Goal: Navigation & Orientation: Find specific page/section

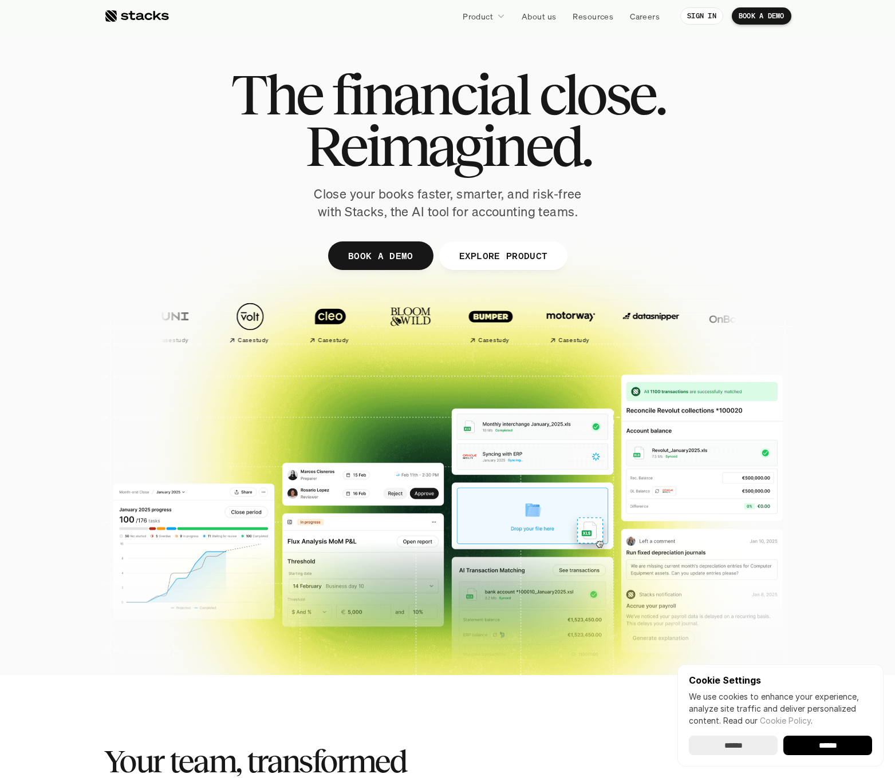
click at [461, 195] on p "Close your books faster, smarter, and risk-free with Stacks, the AI tool for ac…" at bounding box center [447, 202] width 286 height 35
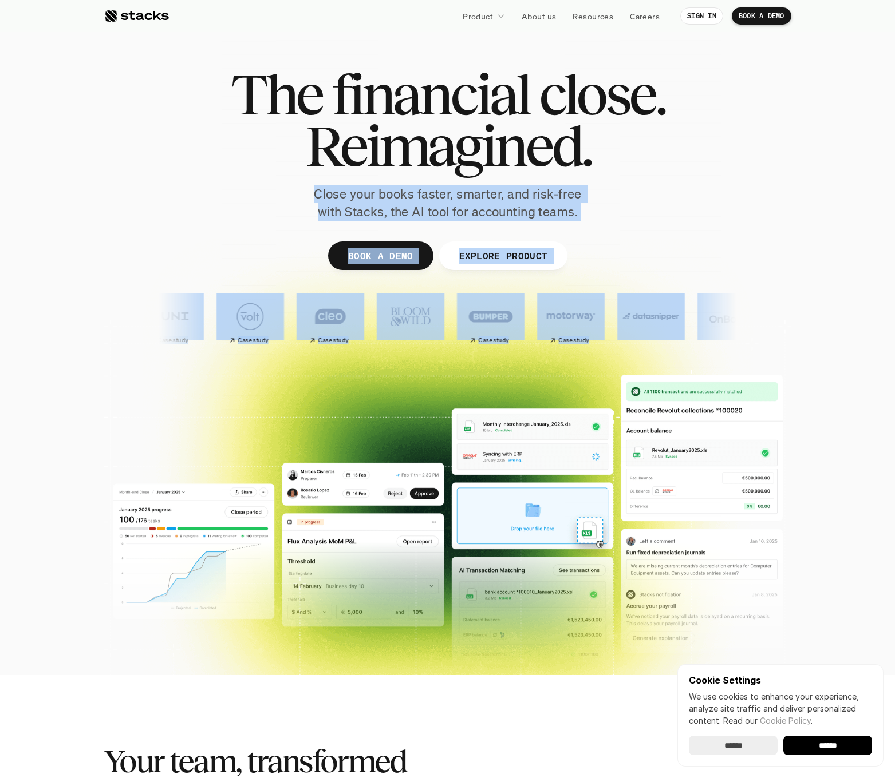
click at [461, 195] on p "Close your books faster, smarter, and risk-free with Stacks, the AI tool for ac…" at bounding box center [447, 202] width 286 height 35
click at [540, 213] on p "Close your books faster, smarter, and risk-free with Stacks, the AI tool for ac…" at bounding box center [447, 202] width 286 height 35
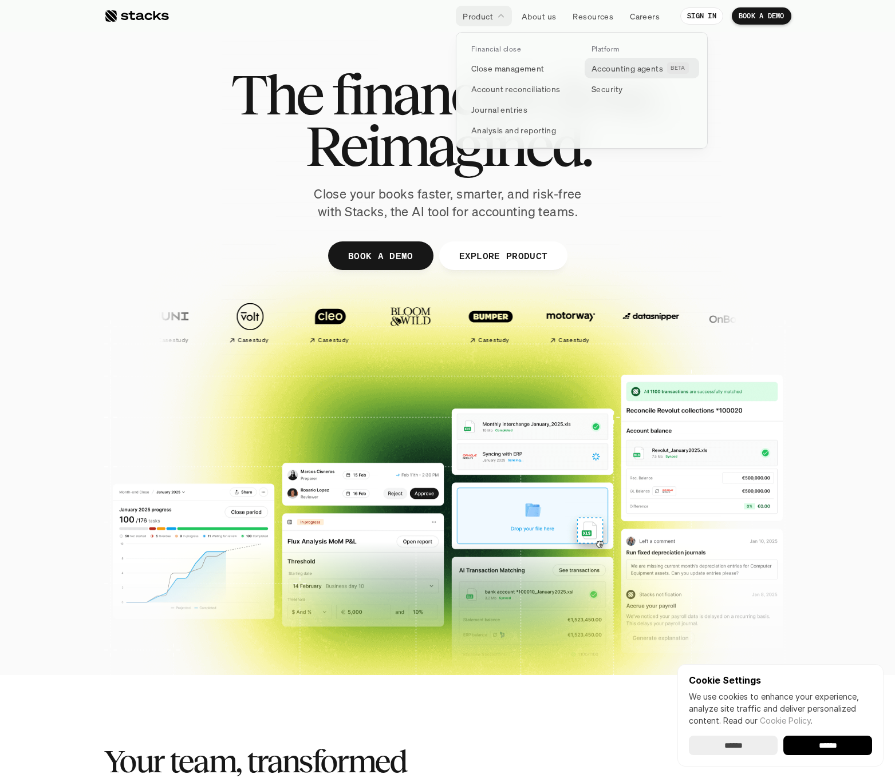
click at [634, 73] on p "Accounting agents" at bounding box center [627, 68] width 72 height 12
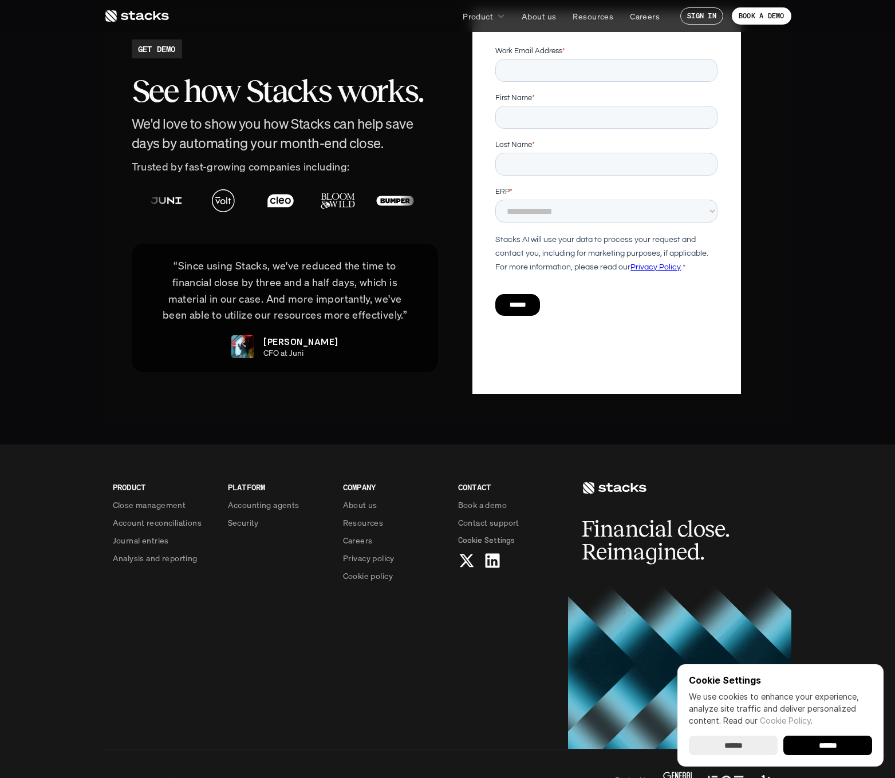
scroll to position [2497, 0]
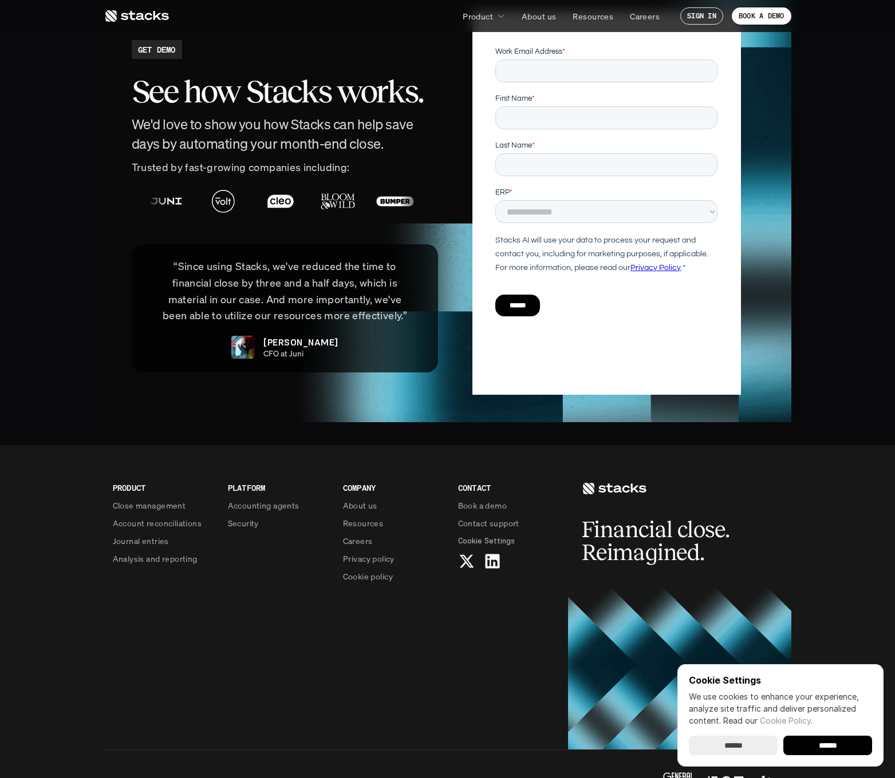
click at [736, 746] on input "******" at bounding box center [733, 745] width 89 height 19
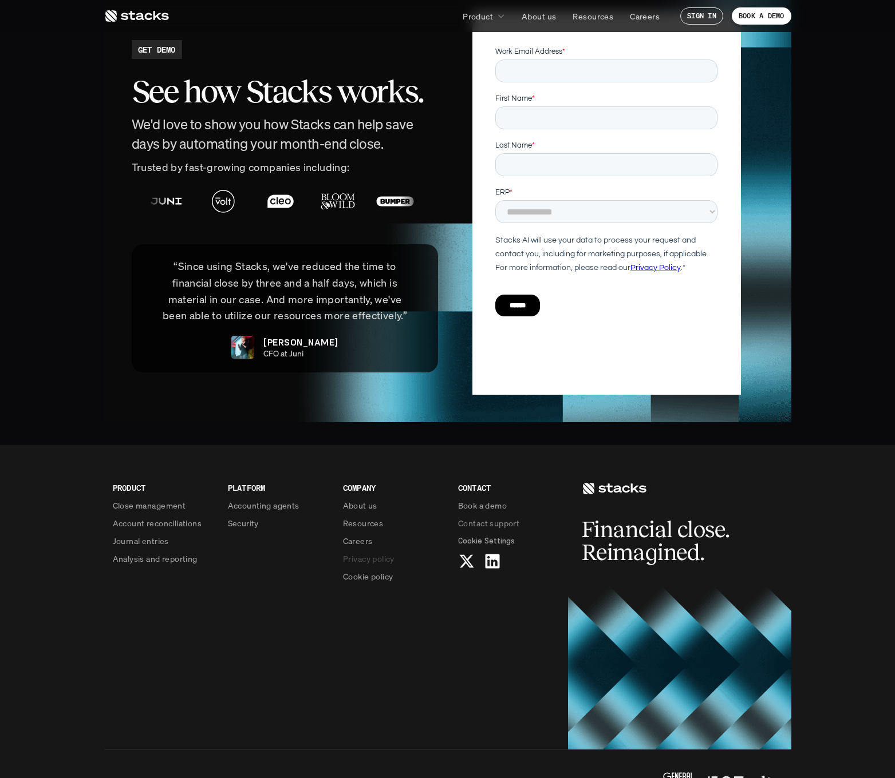
click at [364, 553] on p "Privacy policy" at bounding box center [369, 559] width 52 height 12
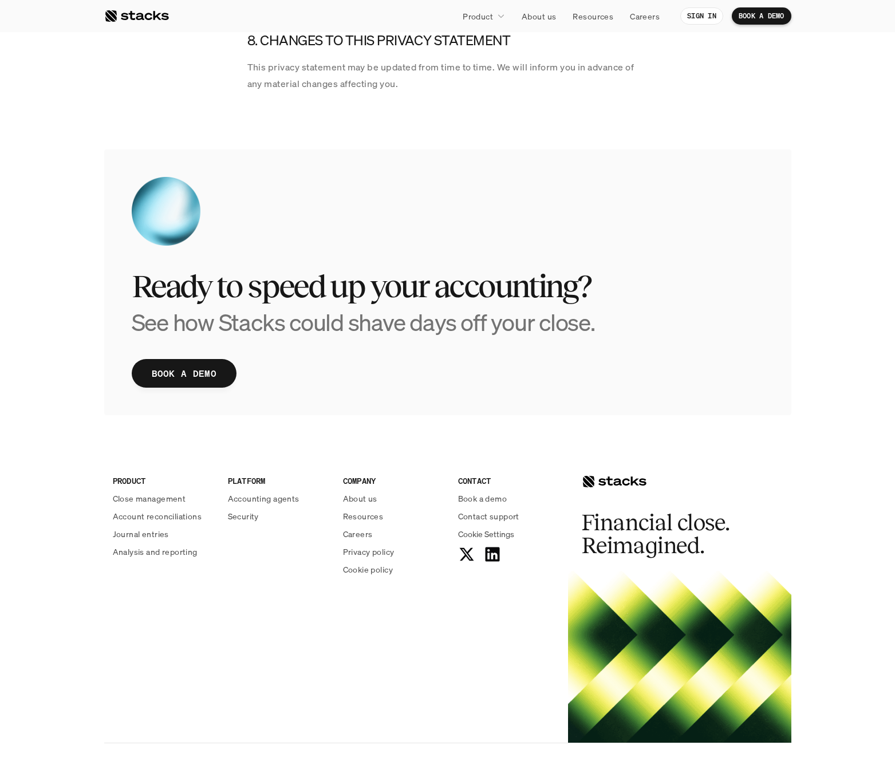
scroll to position [2341, 0]
click at [387, 585] on div "PRODUCT Close management Account reconciliations Journal entries Analysis and r…" at bounding box center [447, 590] width 687 height 304
click at [367, 546] on p "Privacy policy" at bounding box center [369, 552] width 52 height 12
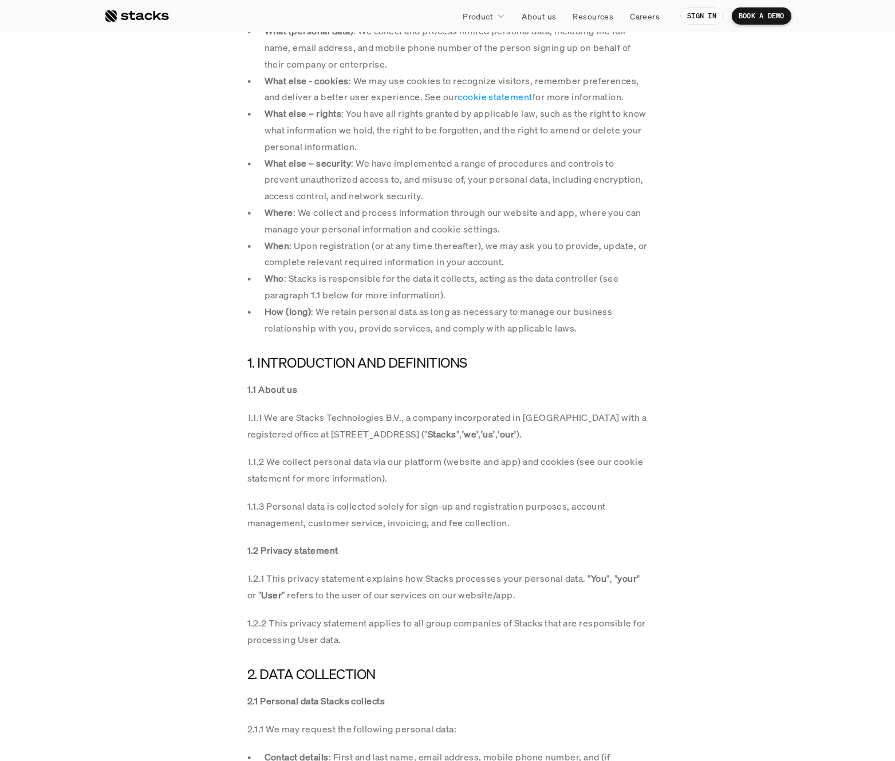
scroll to position [366, 0]
